Goal: Navigation & Orientation: Go to known website

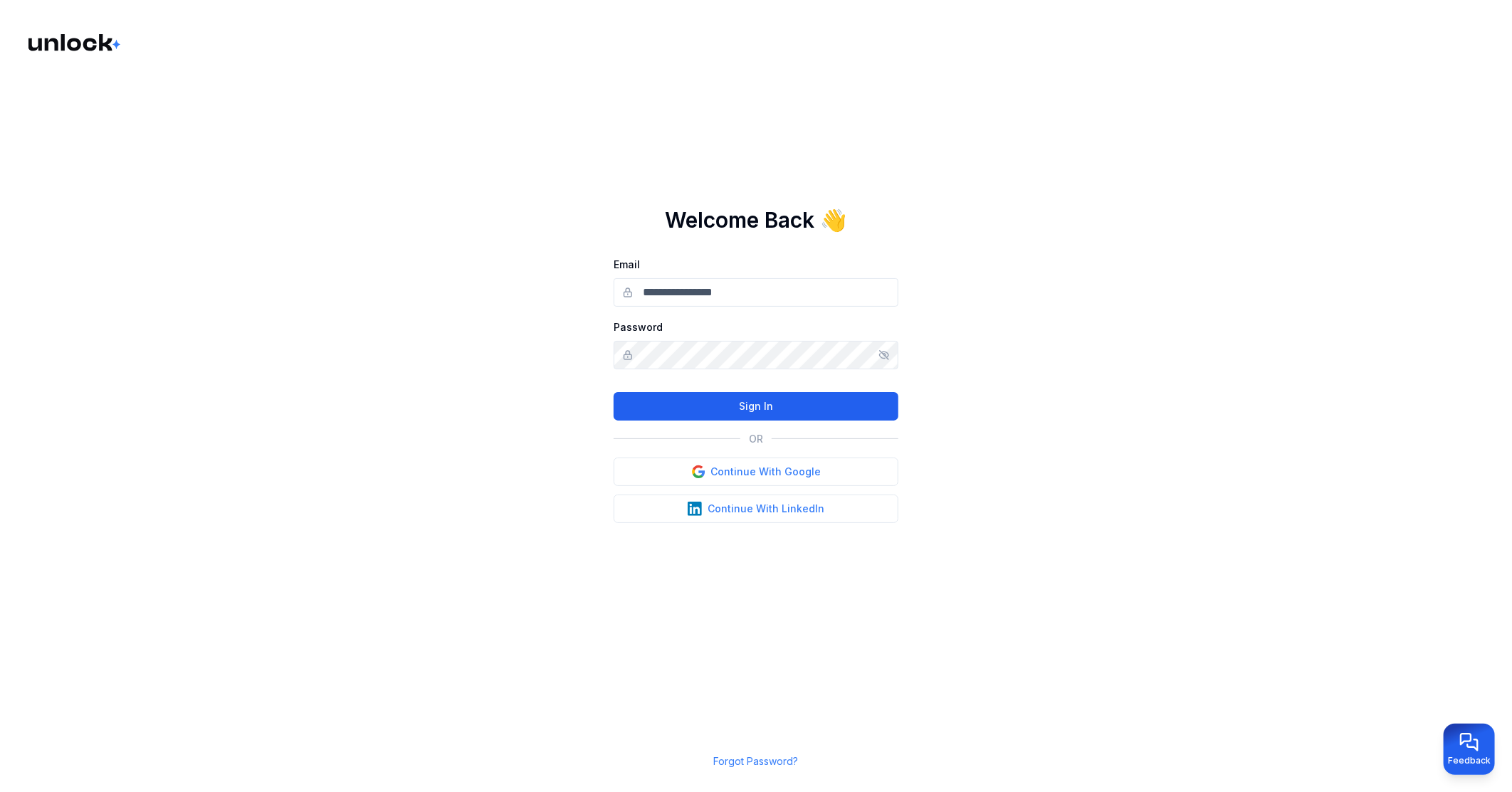
type input "**********"
click at [773, 403] on button "Sign In" at bounding box center [756, 406] width 285 height 29
